Goal: Task Accomplishment & Management: Use online tool/utility

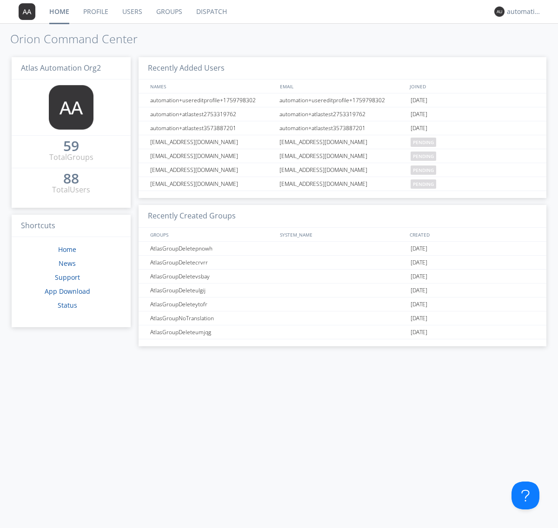
click at [211, 12] on link "Dispatch" at bounding box center [211, 11] width 45 height 23
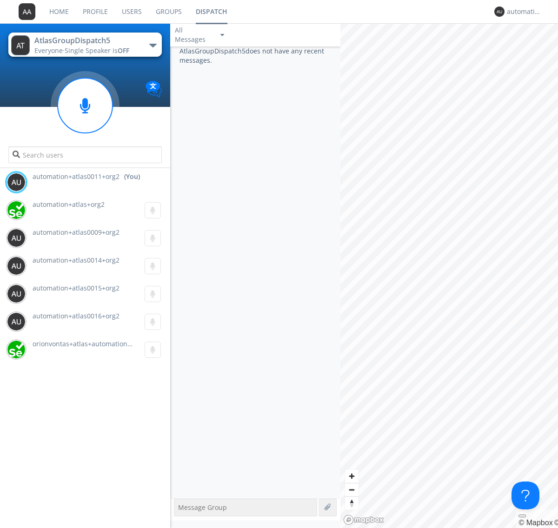
click at [152, 45] on div "button" at bounding box center [152, 46] width 7 height 4
click at [0, 0] on span "AtlasGroupDispatch6" at bounding box center [0, 0] width 0 height 0
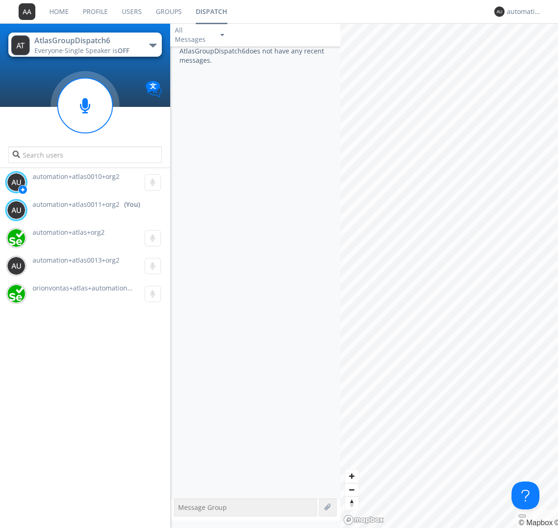
click at [152, 45] on div "button" at bounding box center [152, 46] width 7 height 4
click at [0, 0] on span "AtlasGroupDispatch5" at bounding box center [0, 0] width 0 height 0
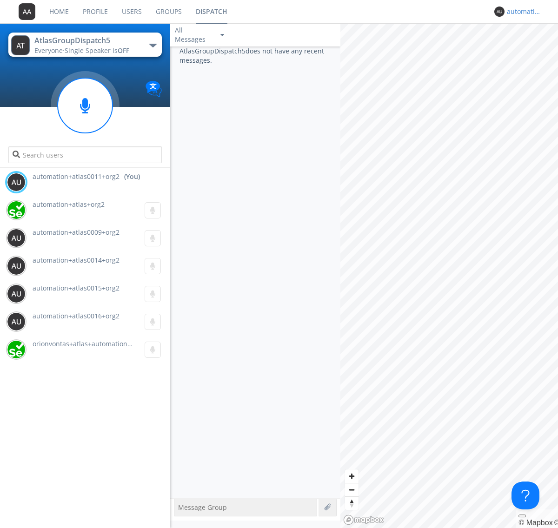
click at [522, 12] on div "automation+atlas0011+org2" at bounding box center [524, 11] width 35 height 9
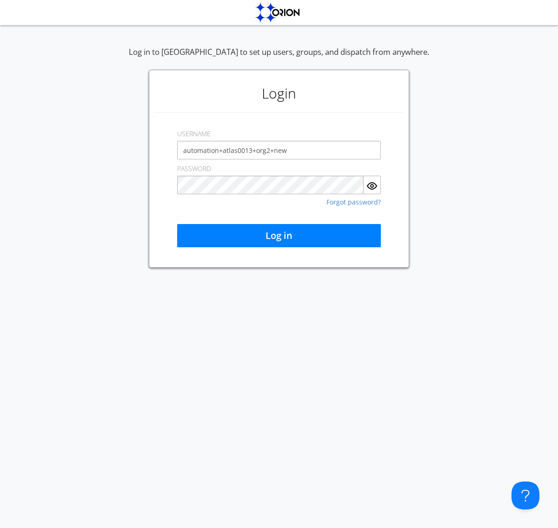
type input "automation+atlas0013+org2+new"
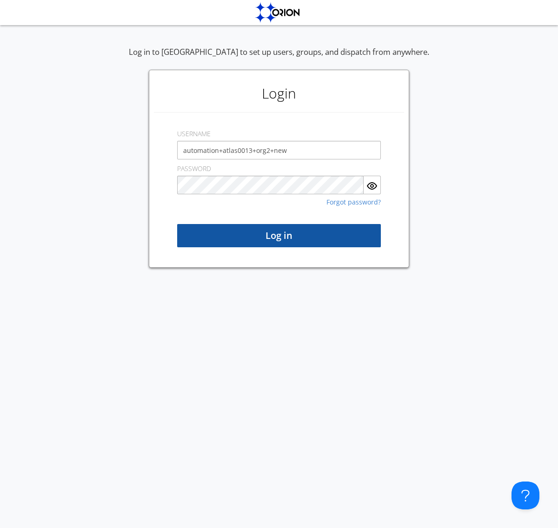
click at [279, 236] on button "Log in" at bounding box center [279, 235] width 204 height 23
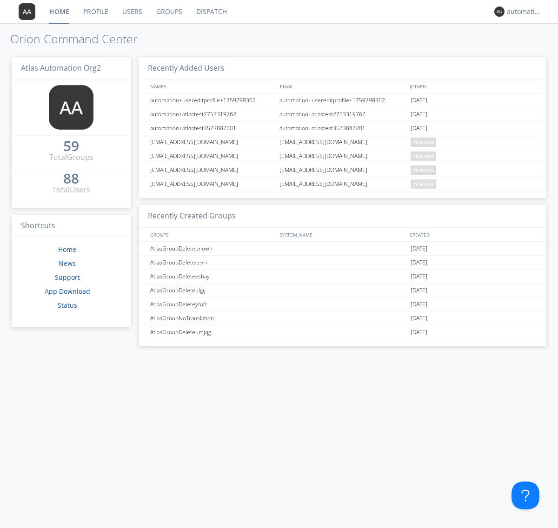
click at [211, 12] on link "Dispatch" at bounding box center [211, 11] width 45 height 23
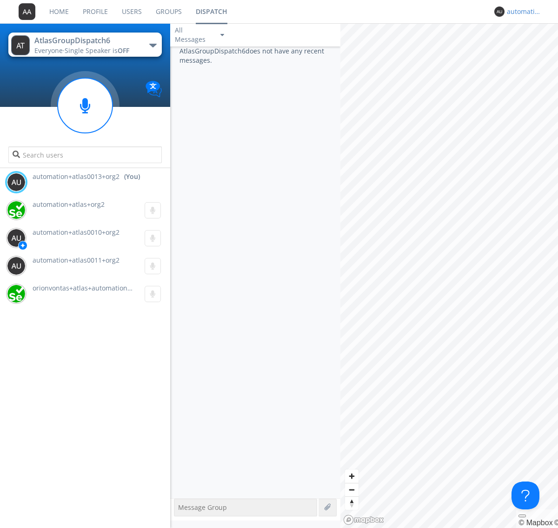
click at [522, 12] on div "automation+atlas0013+org2" at bounding box center [524, 11] width 35 height 9
